Goal: Task Accomplishment & Management: Manage account settings

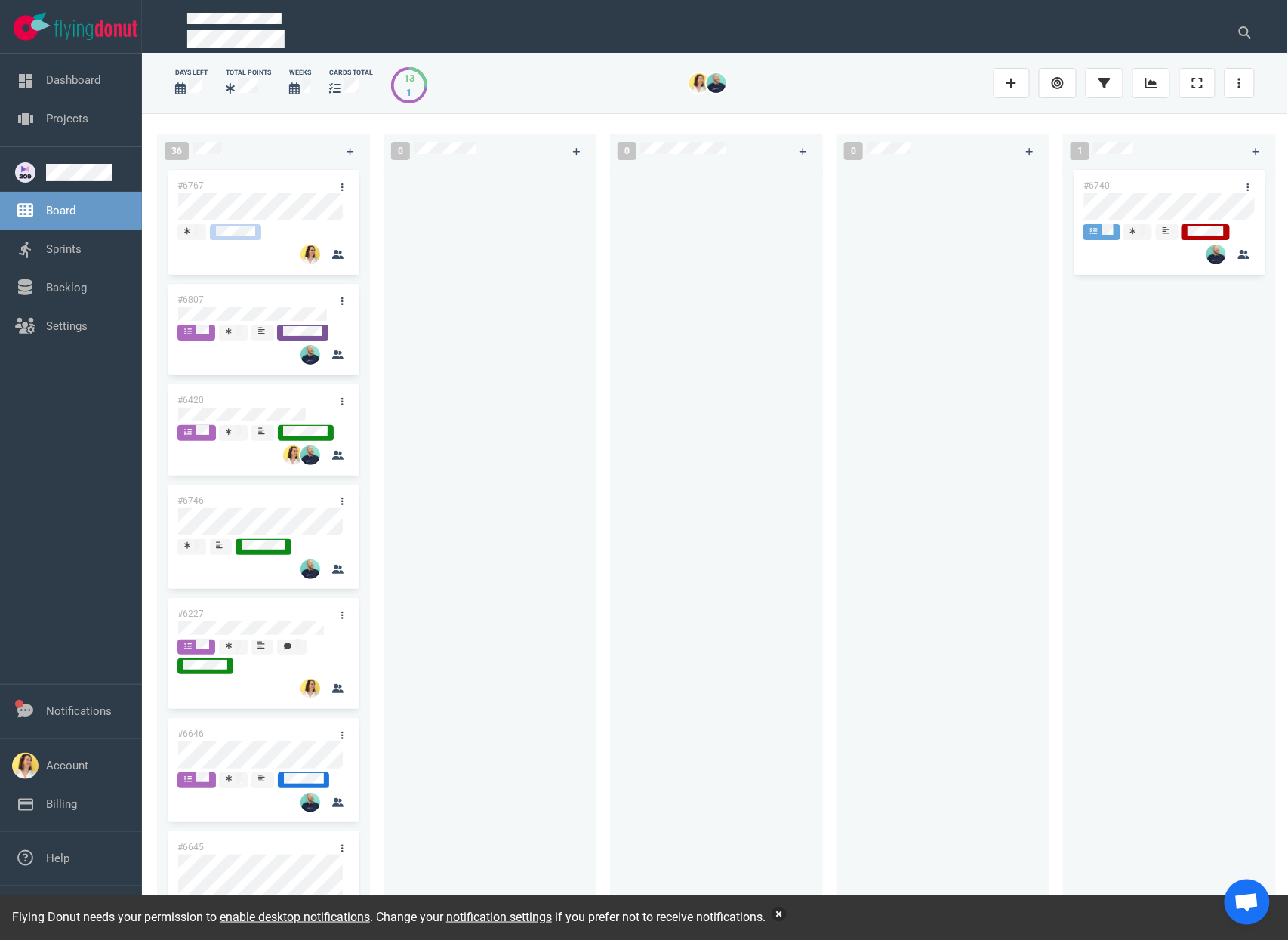
click at [787, 913] on button "button" at bounding box center [779, 914] width 15 height 15
click at [666, 329] on div at bounding box center [716, 537] width 195 height 740
click at [787, 918] on button "button" at bounding box center [779, 914] width 15 height 15
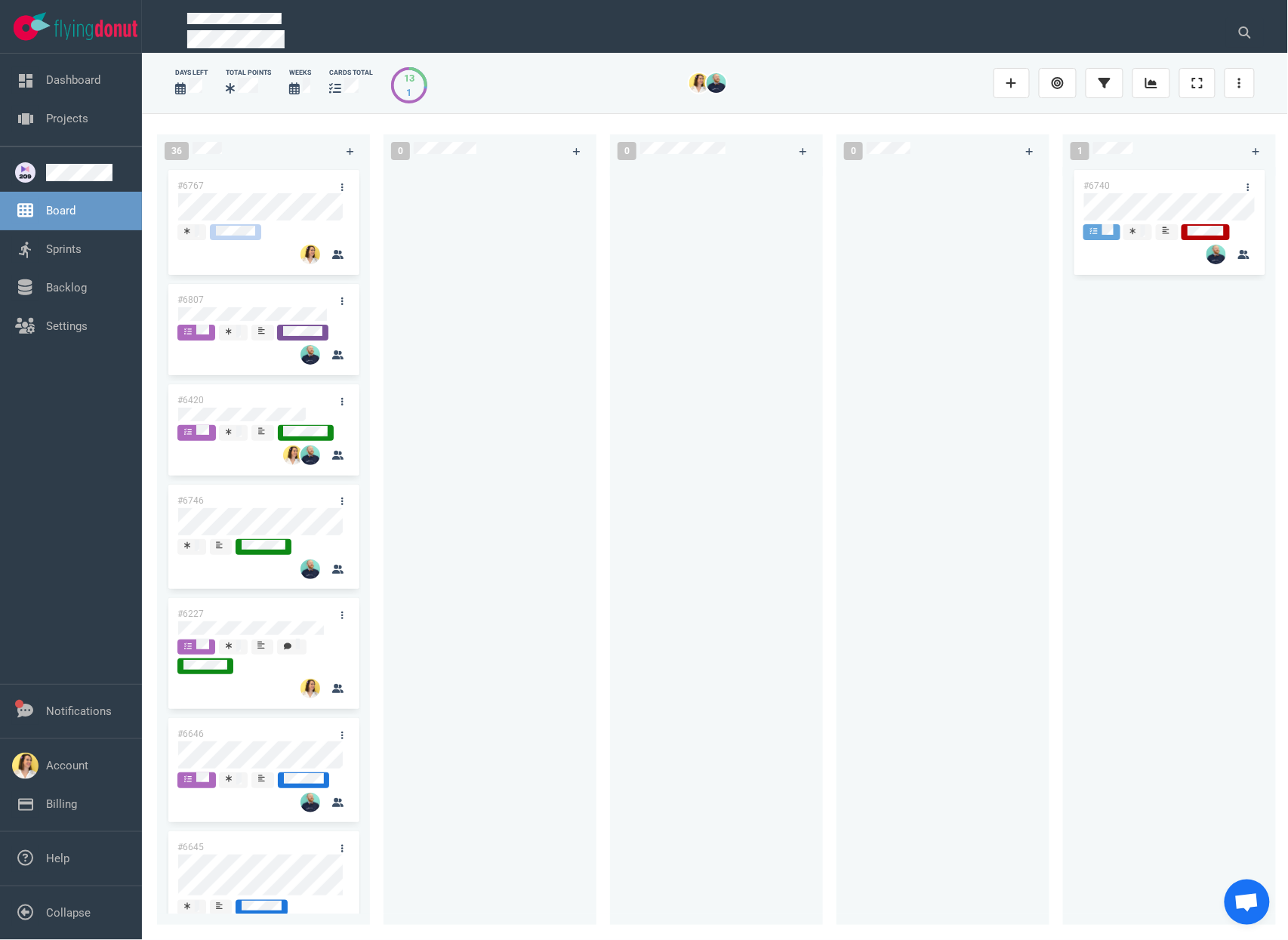
click at [679, 495] on div at bounding box center [716, 537] width 195 height 740
click at [460, 246] on div at bounding box center [490, 537] width 195 height 740
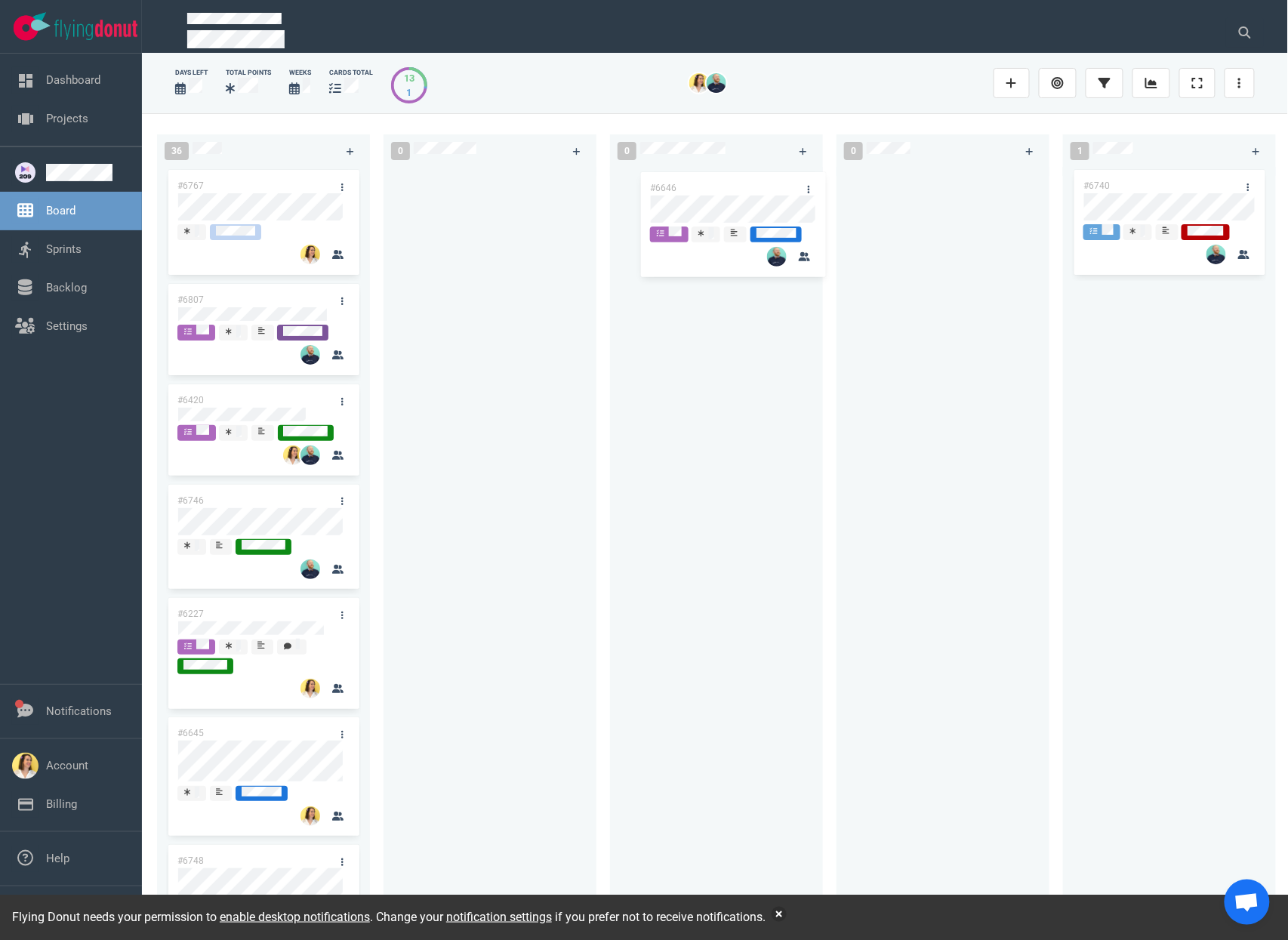
click at [734, 205] on div "36 #6767 #6807 #6420 #6746 #6227 #6646 #6645 #6748 #6698 #6662 #5517 #6372 #676…" at bounding box center [715, 526] width 1146 height 826
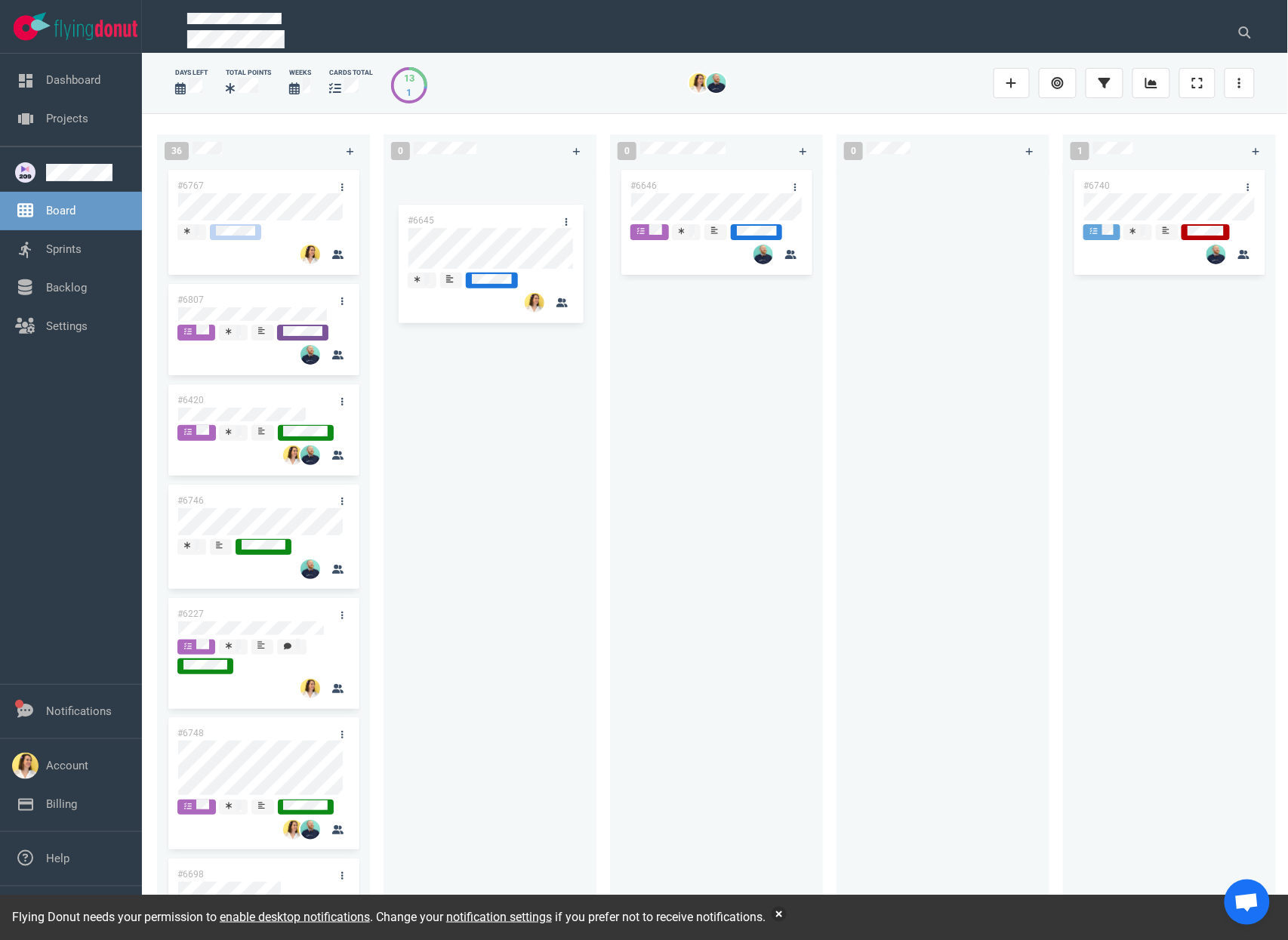
click at [478, 228] on div "36 #6767 #6807 #6420 #6746 #6227 #6645 #6748 #6698 #6662 #5517 #6372 #6763 #683…" at bounding box center [715, 526] width 1146 height 826
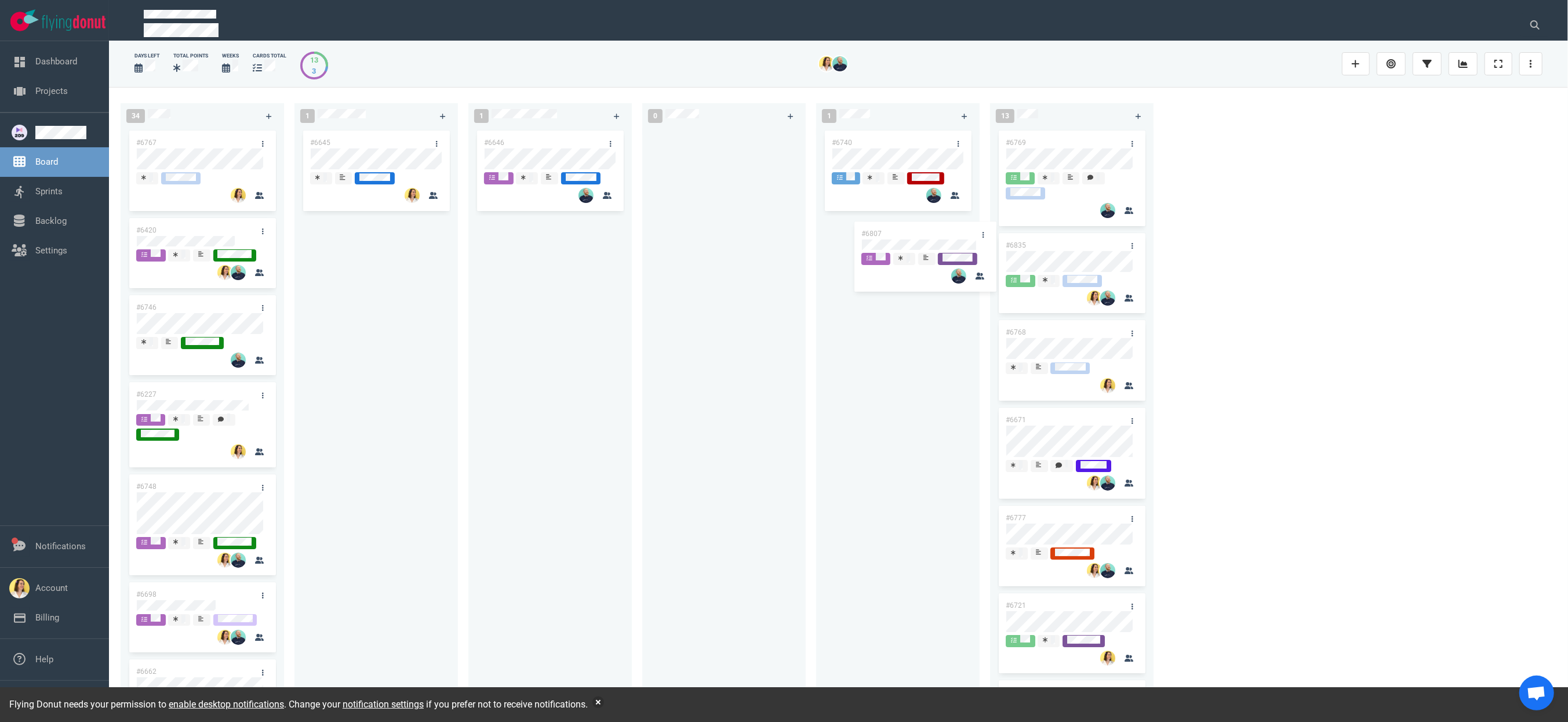
drag, startPoint x: 199, startPoint y: 226, endPoint x: 924, endPoint y: 229, distance: 725.0
click at [924, 229] on div "34 #6767 #6807 #6420 #6746 #6227 #6748 #6698 #6662 #5517 #6372 #6763 #6839 #675…" at bounding box center [839, 404] width 1460 height 634
click at [339, 284] on div "#6645" at bounding box center [376, 413] width 149 height 569
click at [989, 71] on div at bounding box center [1535, 63] width 30 height 37
click at [989, 71] on link at bounding box center [1531, 63] width 23 height 23
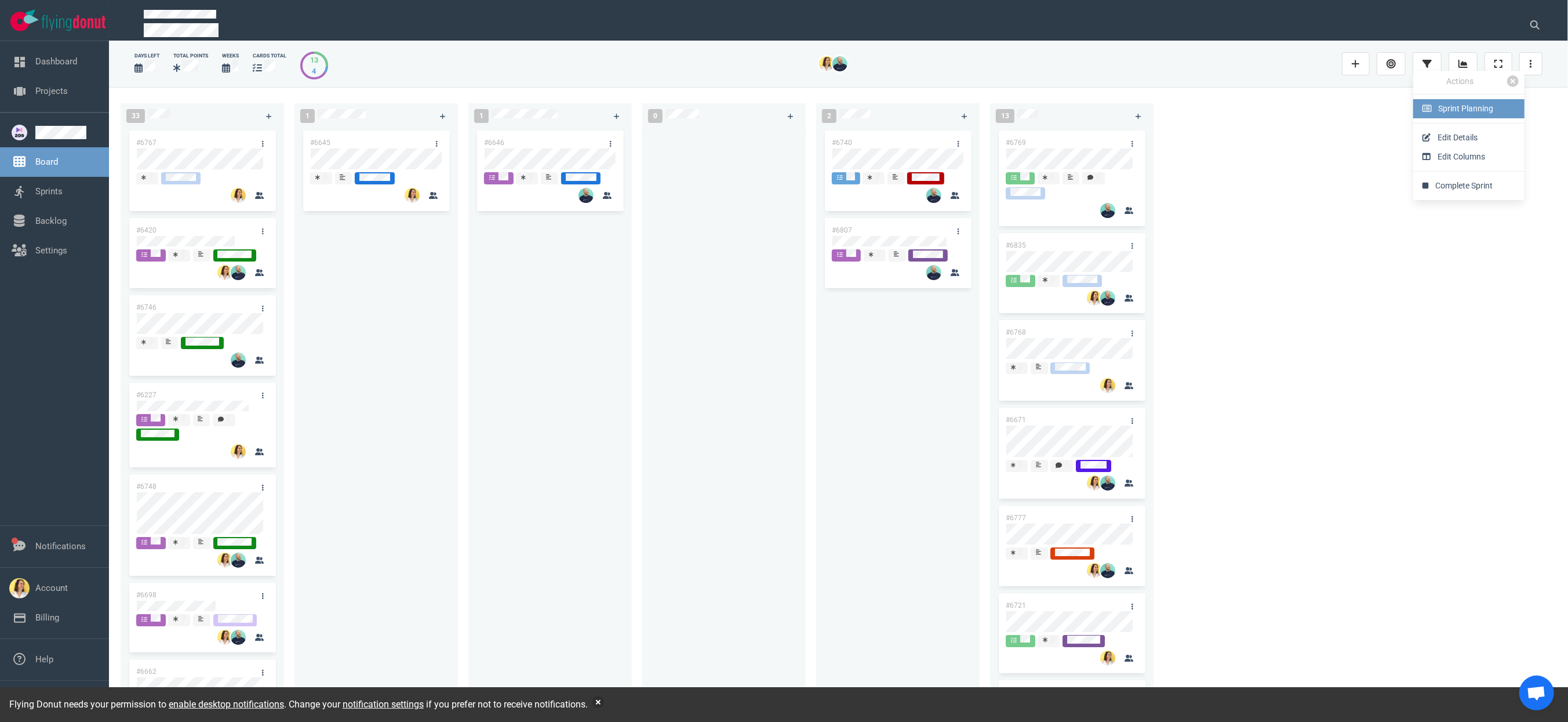
click at [989, 118] on link "Sprint Planning" at bounding box center [1469, 108] width 111 height 19
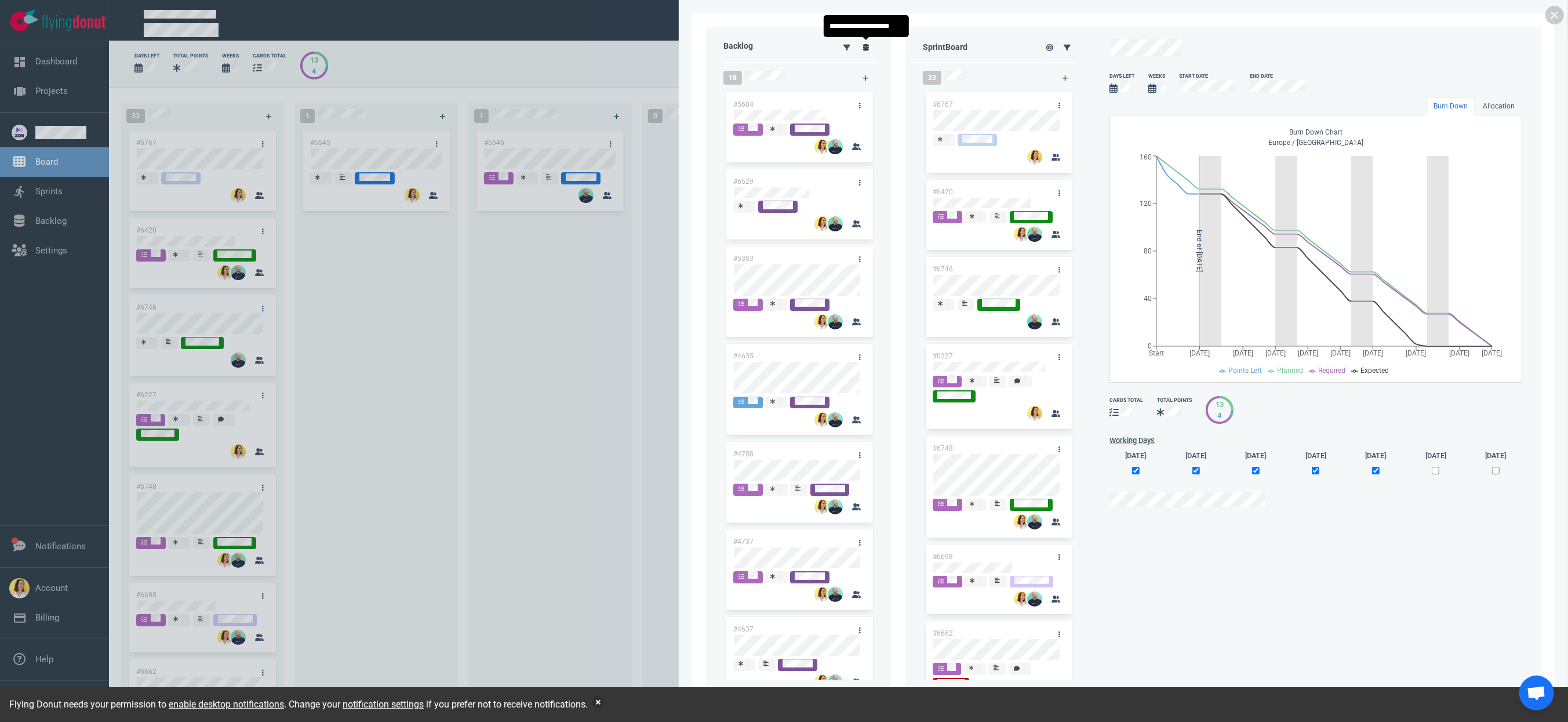
click at [865, 48] on icon at bounding box center [866, 48] width 7 height 7
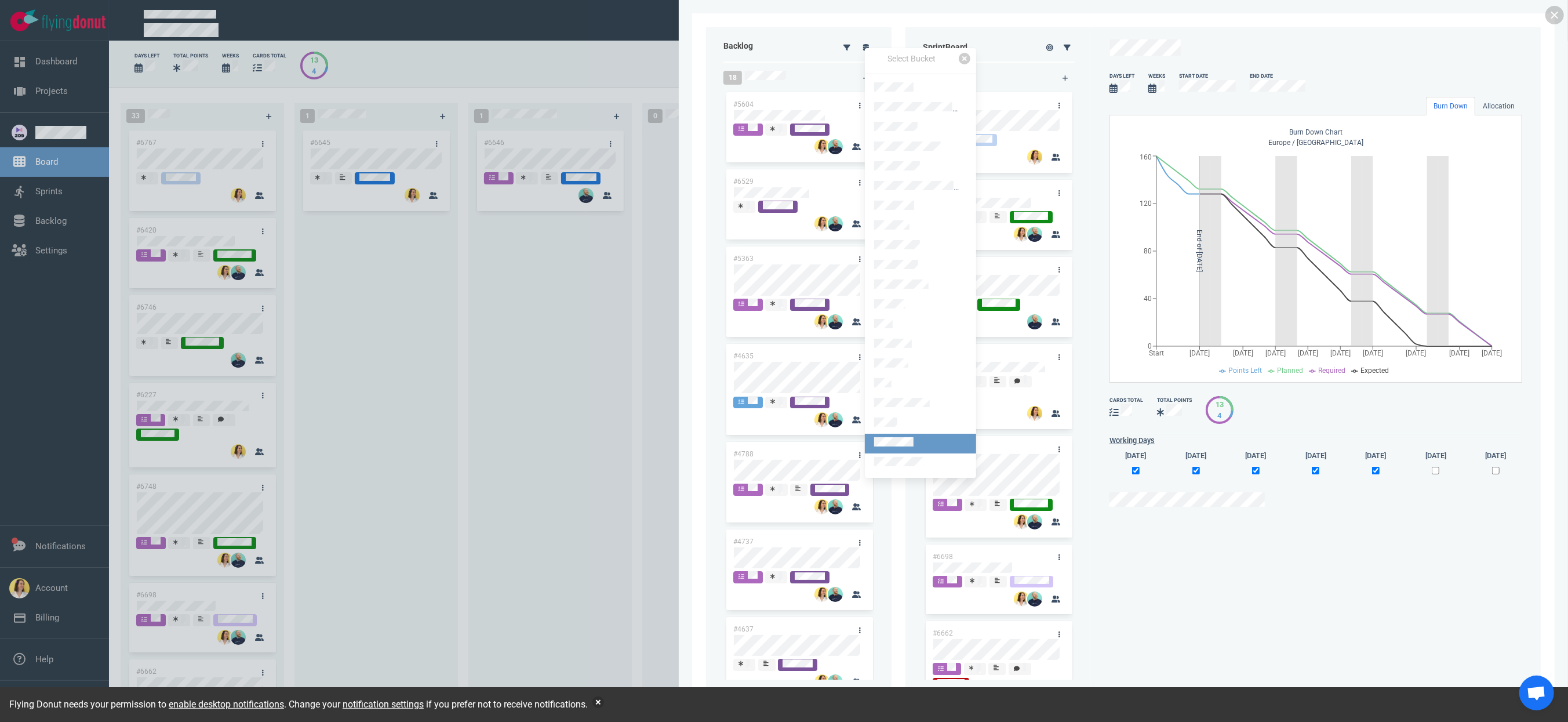
click at [902, 434] on link at bounding box center [921, 444] width 111 height 20
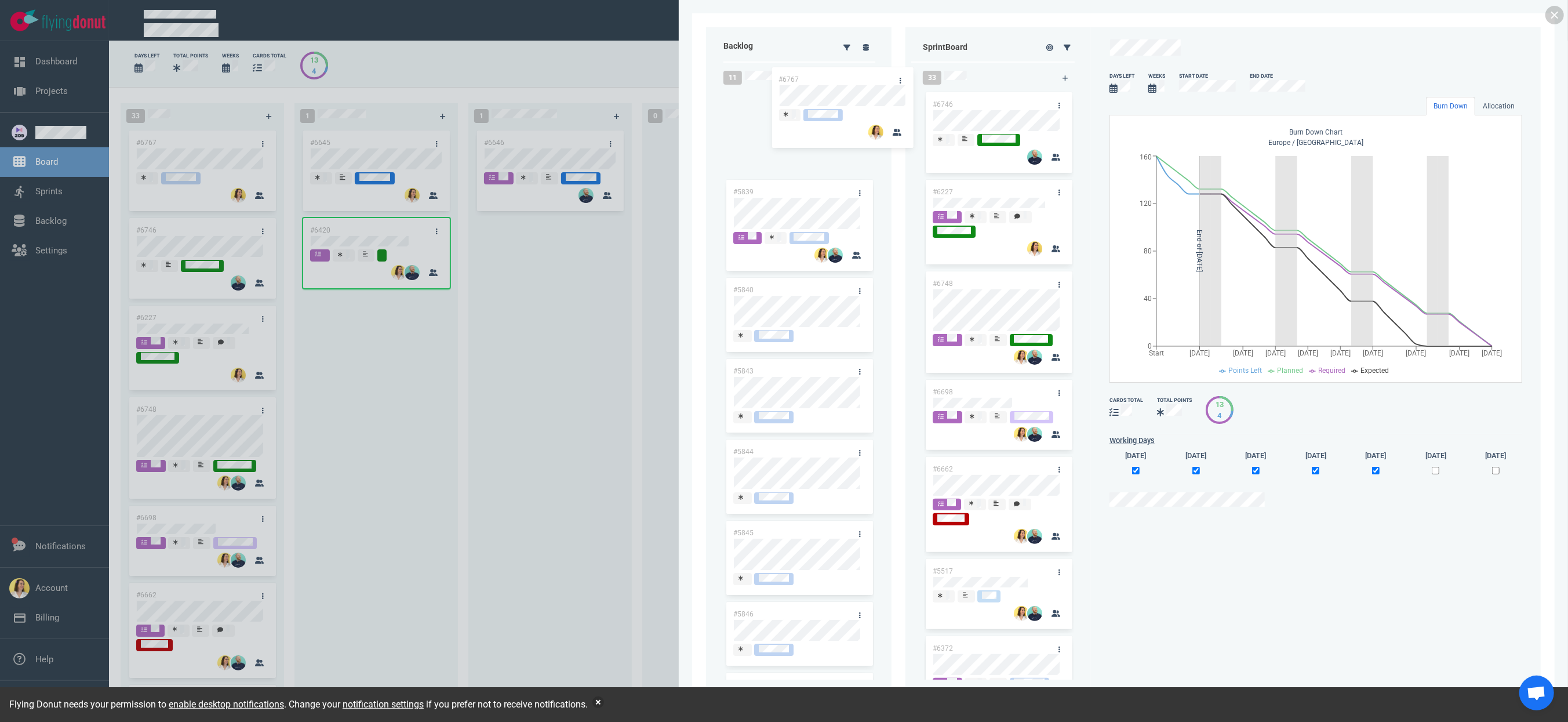
click at [764, 92] on div "Backlog 11 #5839 #5840 #5843 #5844 #5845 #5846 #5847 #5849 #5851 #5852 #5853 Sp…" at bounding box center [1124, 360] width 835 height 667
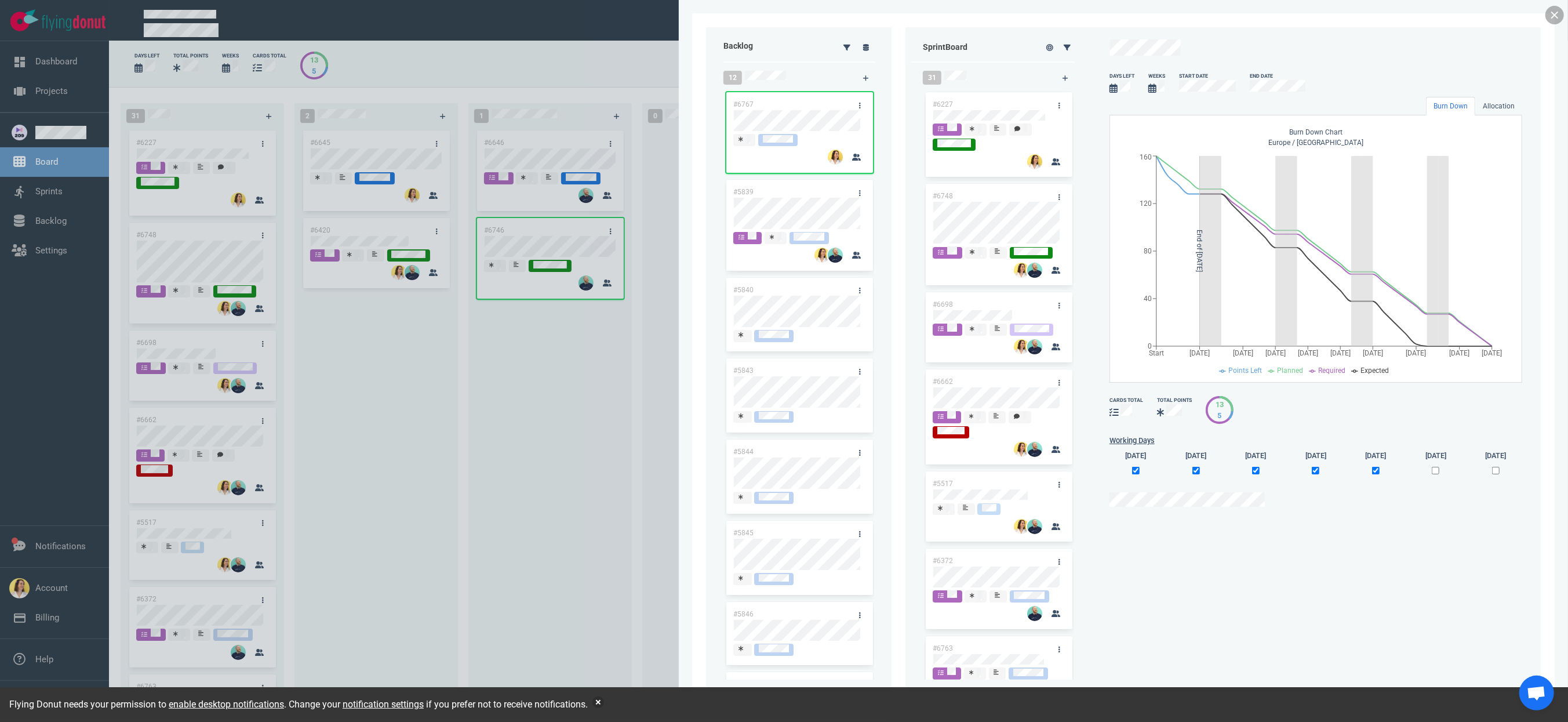
click at [989, 19] on link at bounding box center [1555, 15] width 19 height 19
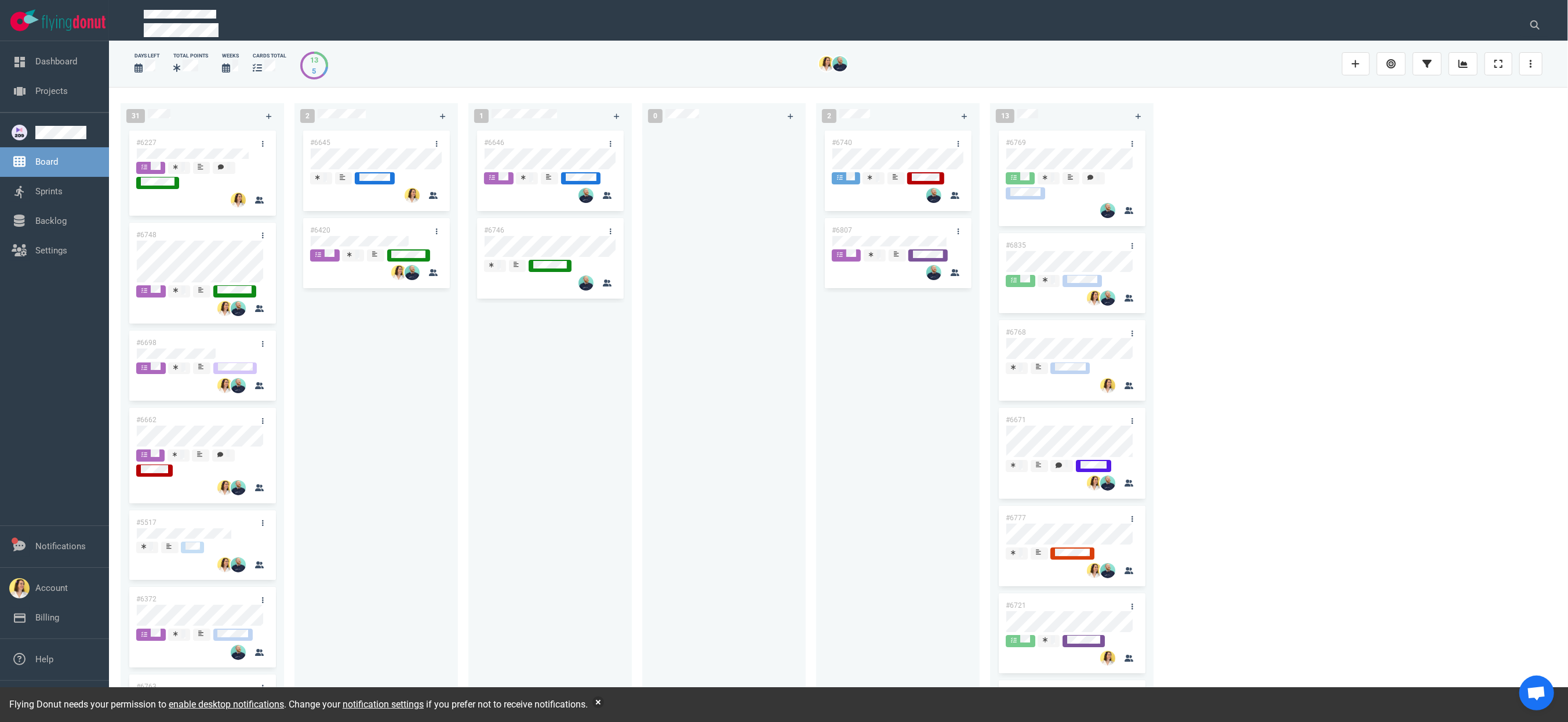
click at [829, 368] on div "#6740 #6807" at bounding box center [898, 413] width 149 height 569
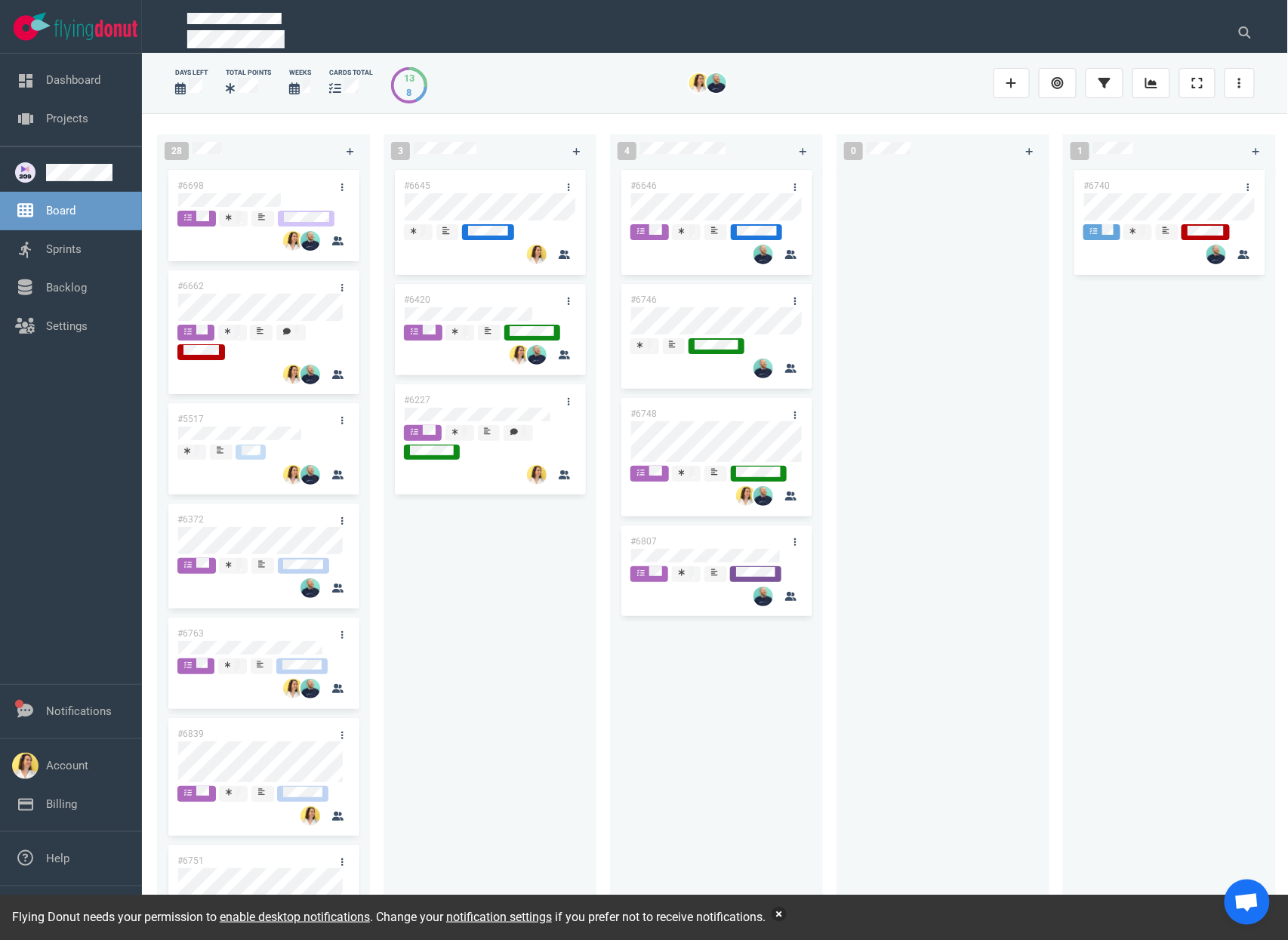
click at [787, 915] on button "button" at bounding box center [779, 914] width 15 height 15
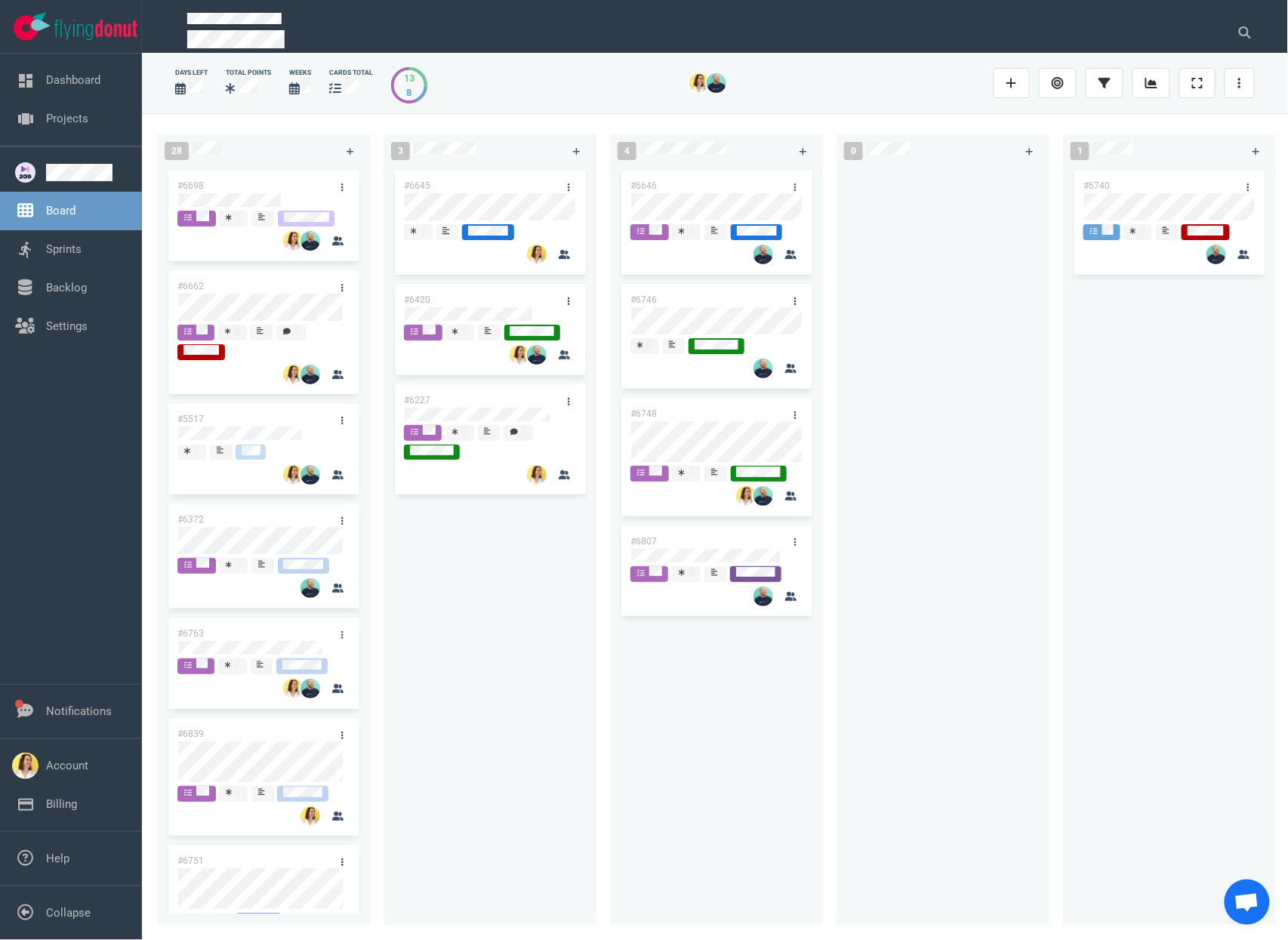
click at [658, 772] on div "#6646 #6746 #6748 #6807" at bounding box center [716, 537] width 195 height 740
click at [508, 175] on div "#6645" at bounding box center [476, 185] width 162 height 32
